Goal: Task Accomplishment & Management: Complete application form

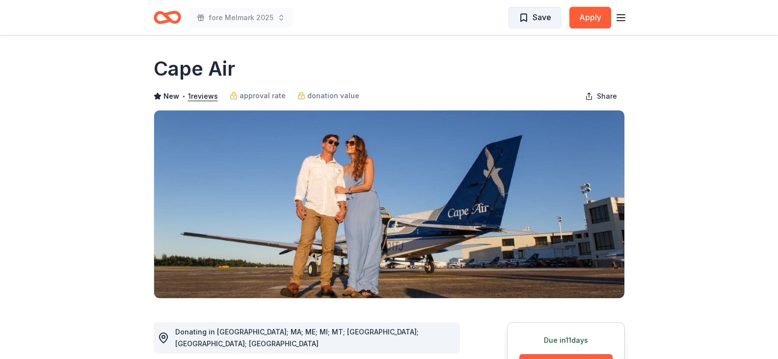
click at [521, 15] on span "Save" at bounding box center [535, 17] width 32 height 13
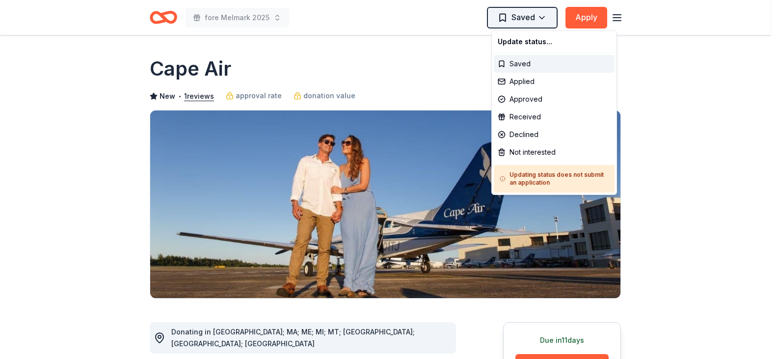
click at [525, 17] on html "fore Melmark 2025 Saved Apply Due in 11 days Share Cape Air New • 1 reviews app…" at bounding box center [389, 179] width 778 height 359
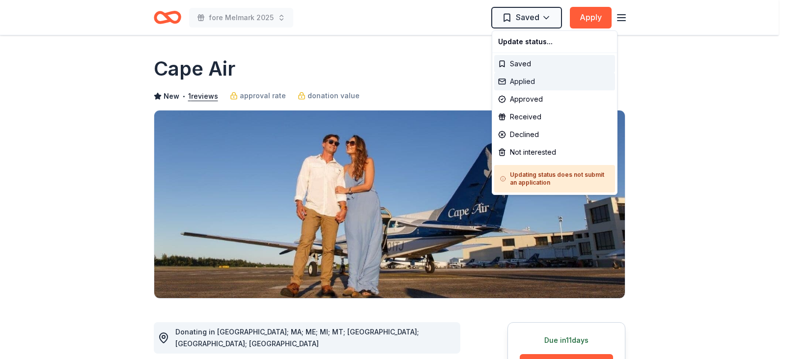
click at [523, 76] on div "Applied" at bounding box center [554, 82] width 121 height 18
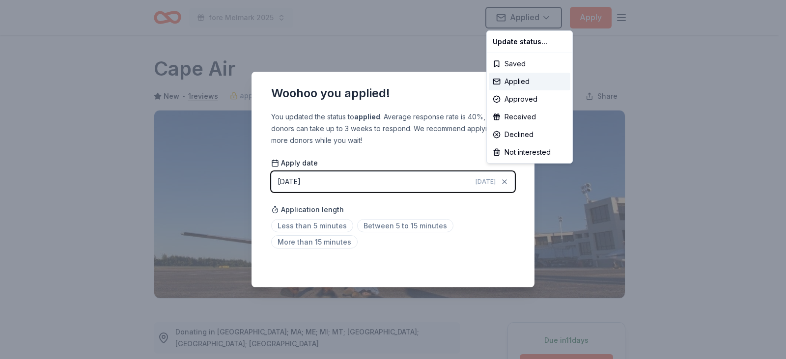
click at [505, 237] on html "fore Melmark 2025 Applied Apply Due in 11 days Share Cape Air New • 1 reviews a…" at bounding box center [393, 179] width 786 height 359
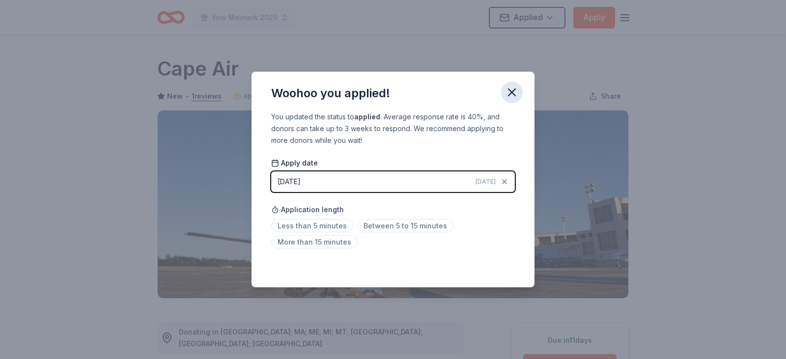
click at [511, 94] on icon "button" at bounding box center [512, 92] width 14 height 14
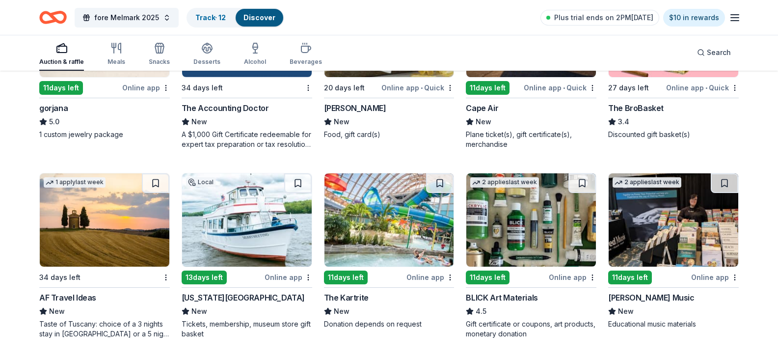
scroll to position [1352, 0]
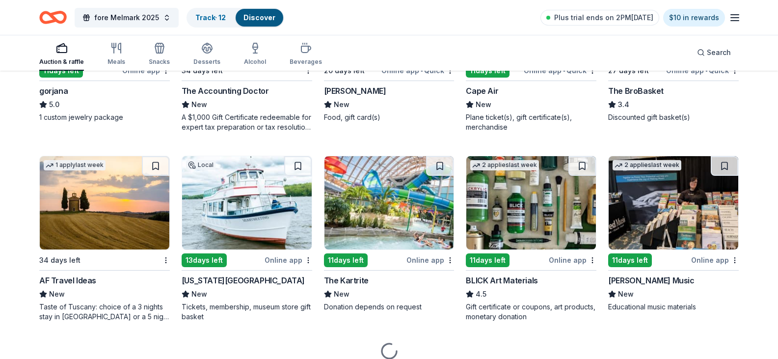
click at [690, 60] on img at bounding box center [674, 13] width 130 height 93
click at [116, 60] on img at bounding box center [105, 13] width 130 height 93
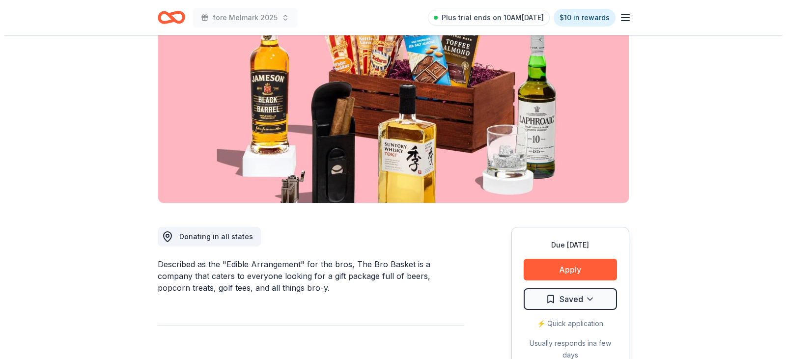
scroll to position [98, 0]
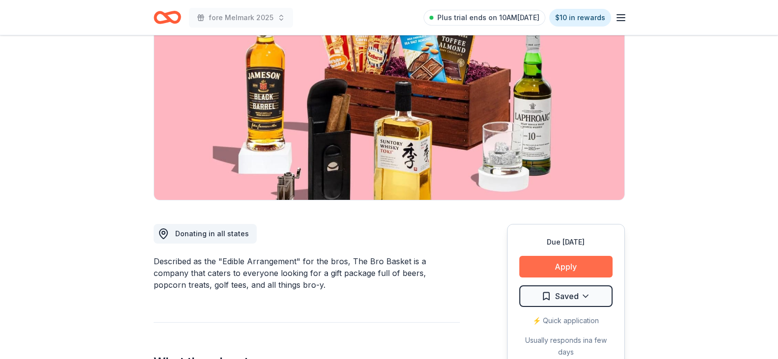
click at [569, 259] on button "Apply" at bounding box center [565, 267] width 93 height 22
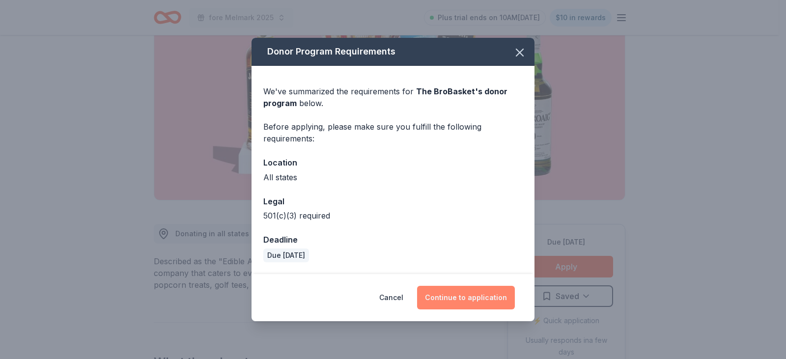
click at [468, 296] on button "Continue to application" at bounding box center [466, 298] width 98 height 24
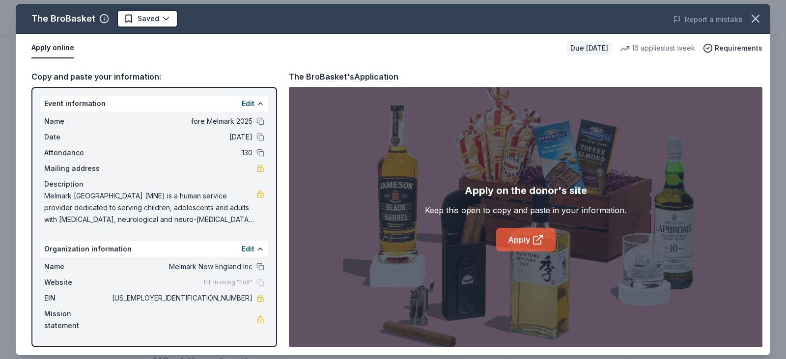
click at [527, 242] on link "Apply" at bounding box center [525, 240] width 59 height 24
click at [159, 17] on html "fore Melmark 2025 Plus trial ends on 10AM[DATE] $10 in rewards Due [DATE] Share…" at bounding box center [393, 81] width 786 height 359
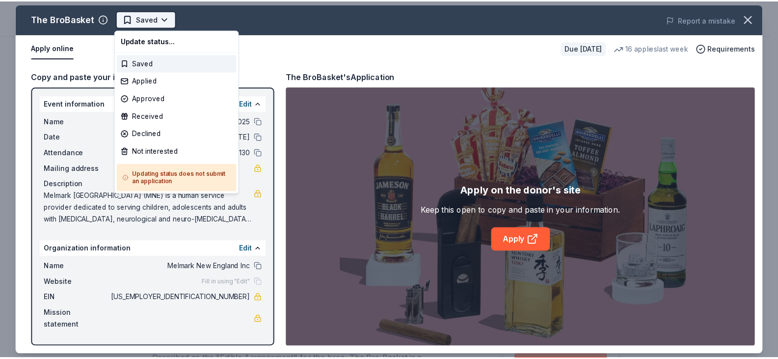
scroll to position [0, 0]
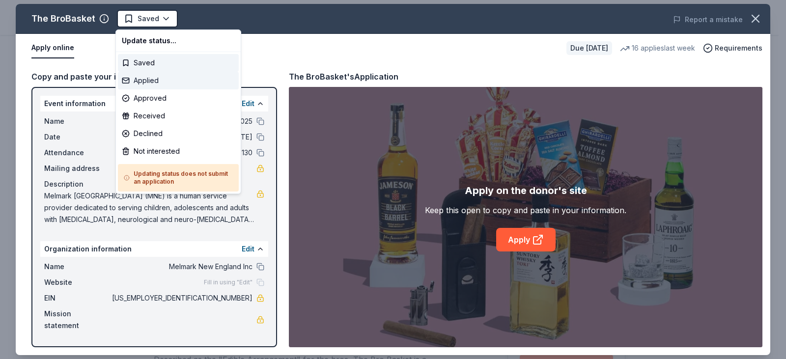
click at [158, 82] on div "Applied" at bounding box center [178, 81] width 121 height 18
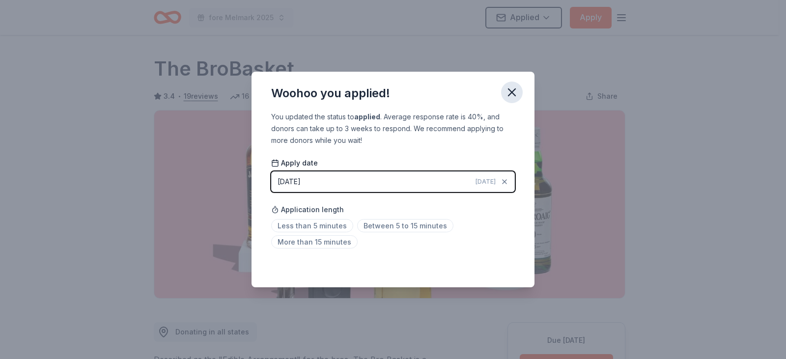
click at [511, 92] on icon "button" at bounding box center [511, 92] width 7 height 7
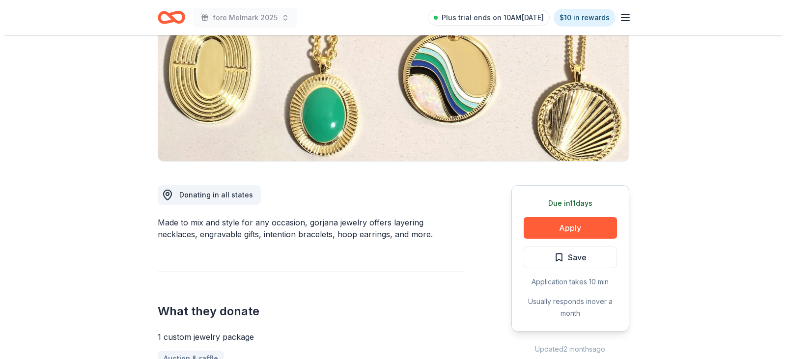
scroll to position [147, 0]
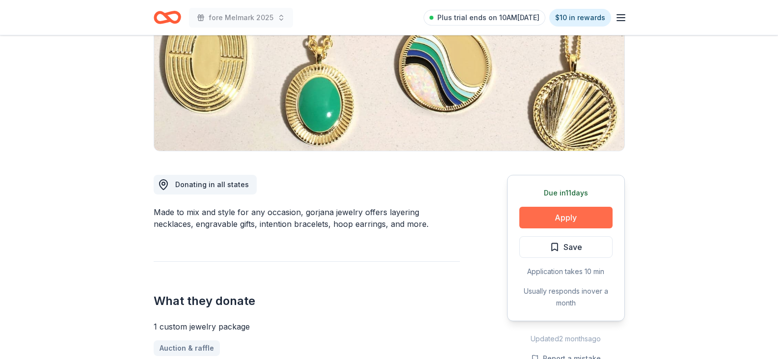
click at [583, 219] on button "Apply" at bounding box center [565, 218] width 93 height 22
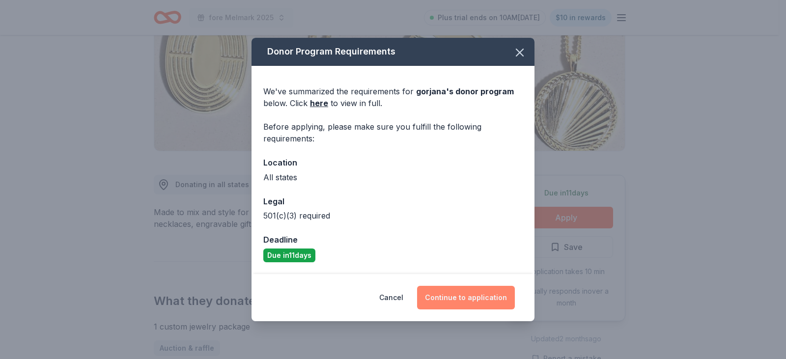
click at [478, 296] on button "Continue to application" at bounding box center [466, 298] width 98 height 24
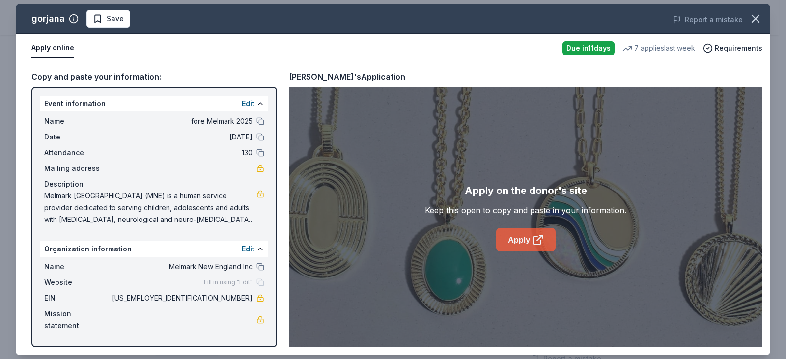
click at [519, 236] on link "Apply" at bounding box center [525, 240] width 59 height 24
click at [109, 18] on span "Save" at bounding box center [115, 19] width 17 height 12
click at [125, 16] on html "fore Melmark 2025 Plus trial ends on 10AM, 8/19 $10 in rewards Due in 11 days S…" at bounding box center [393, 32] width 786 height 359
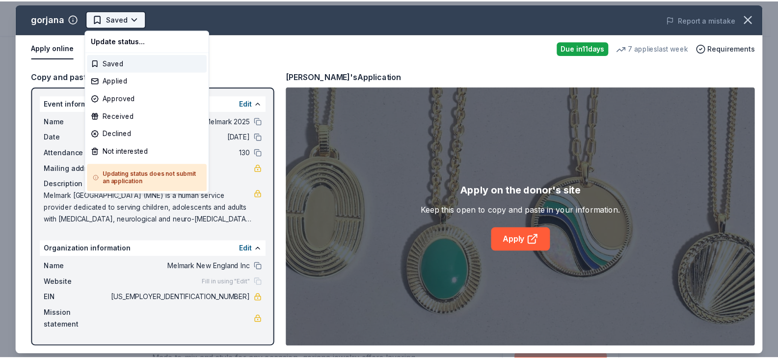
scroll to position [0, 0]
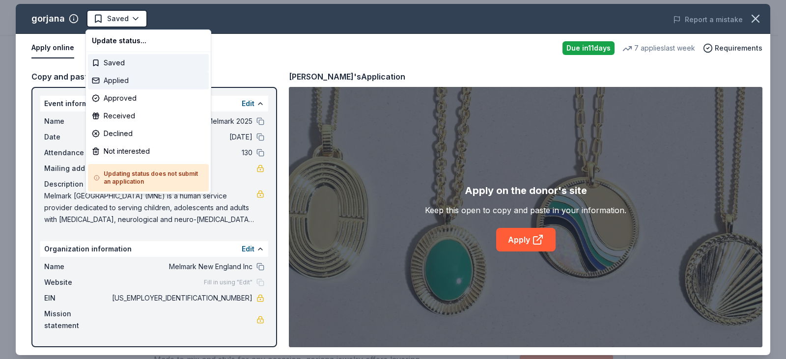
click at [127, 79] on div "Applied" at bounding box center [148, 81] width 121 height 18
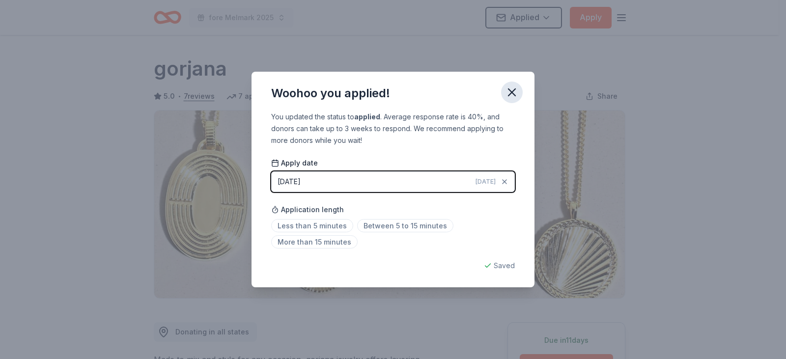
click at [513, 91] on icon "button" at bounding box center [511, 92] width 7 height 7
